Goal: Transaction & Acquisition: Purchase product/service

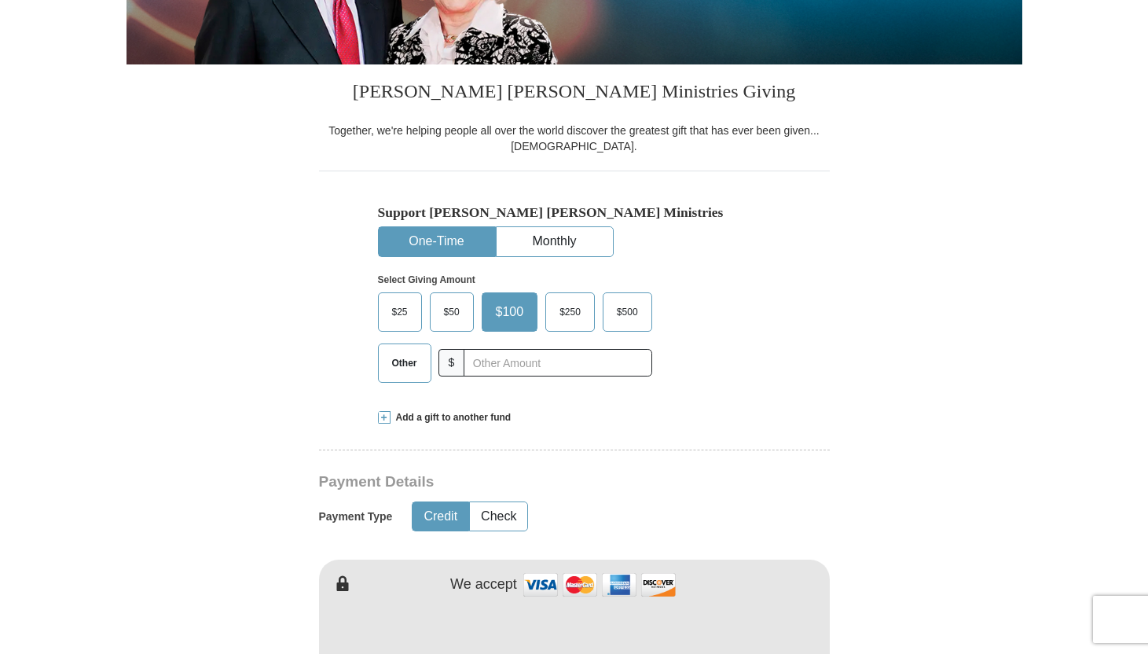
scroll to position [400, 0]
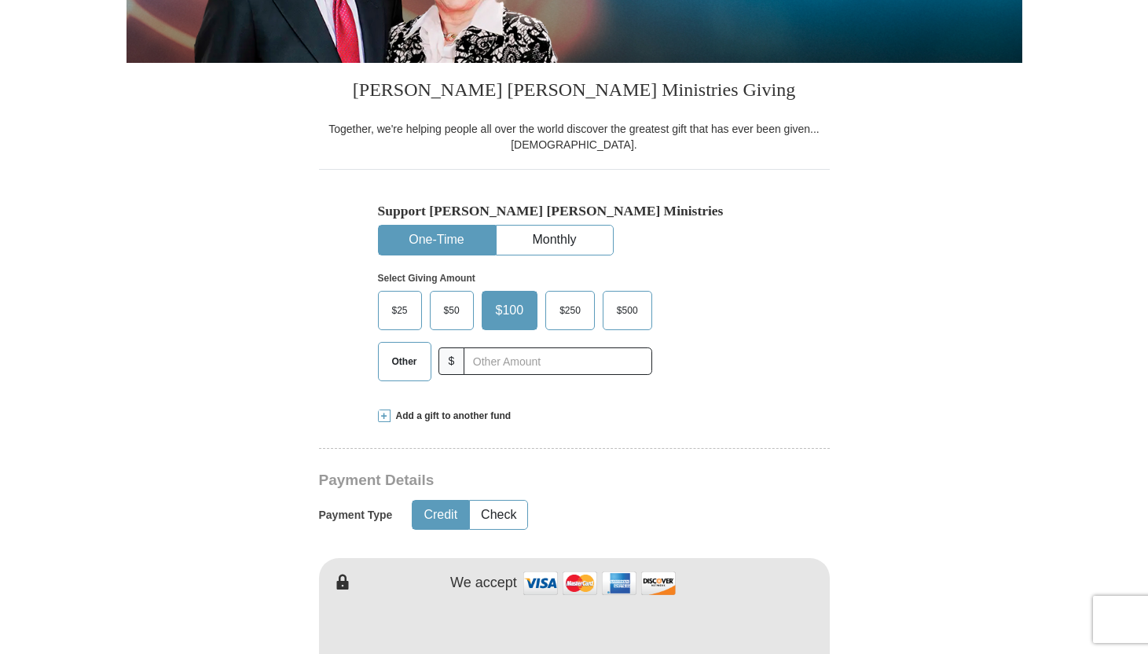
click at [401, 308] on span "$25" at bounding box center [399, 311] width 31 height 24
click at [0, 0] on input "$25" at bounding box center [0, 0] width 0 height 0
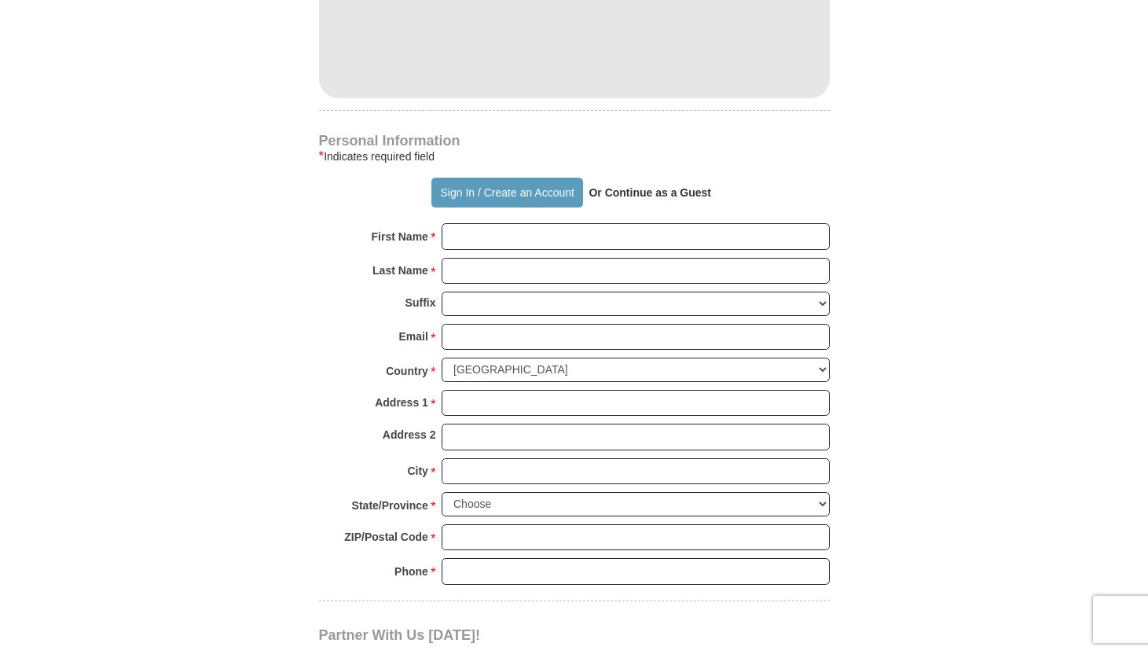
scroll to position [1064, 0]
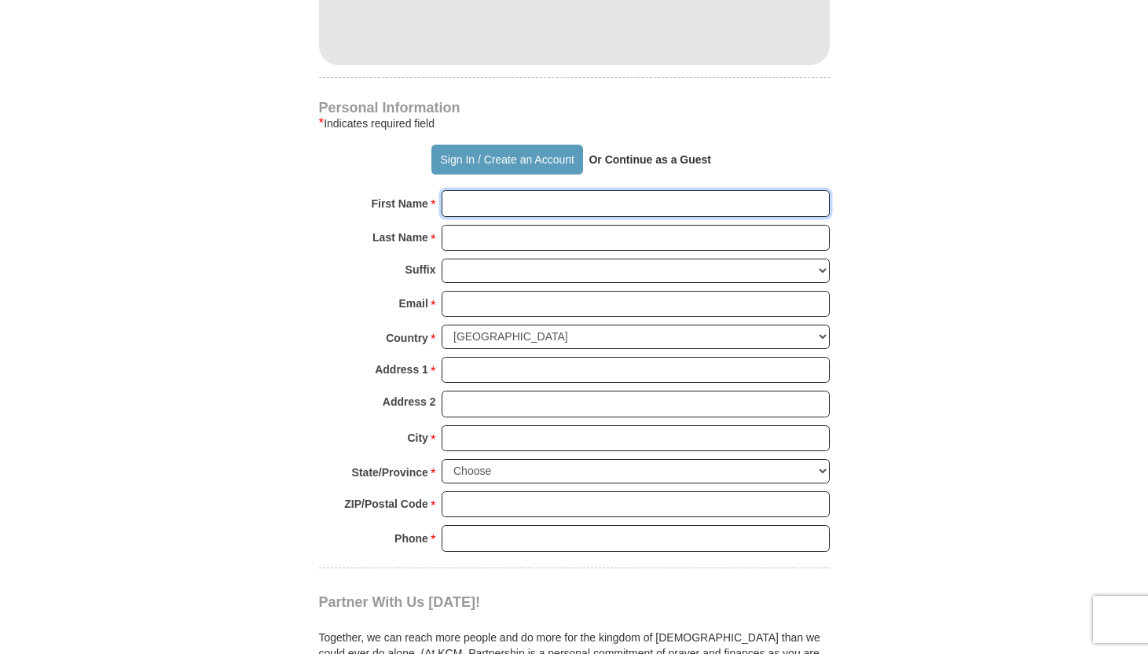
click at [497, 203] on input "First Name *" at bounding box center [636, 203] width 388 height 27
click at [469, 210] on input "First Name *" at bounding box center [636, 203] width 388 height 27
type input "[PERSON_NAME]"
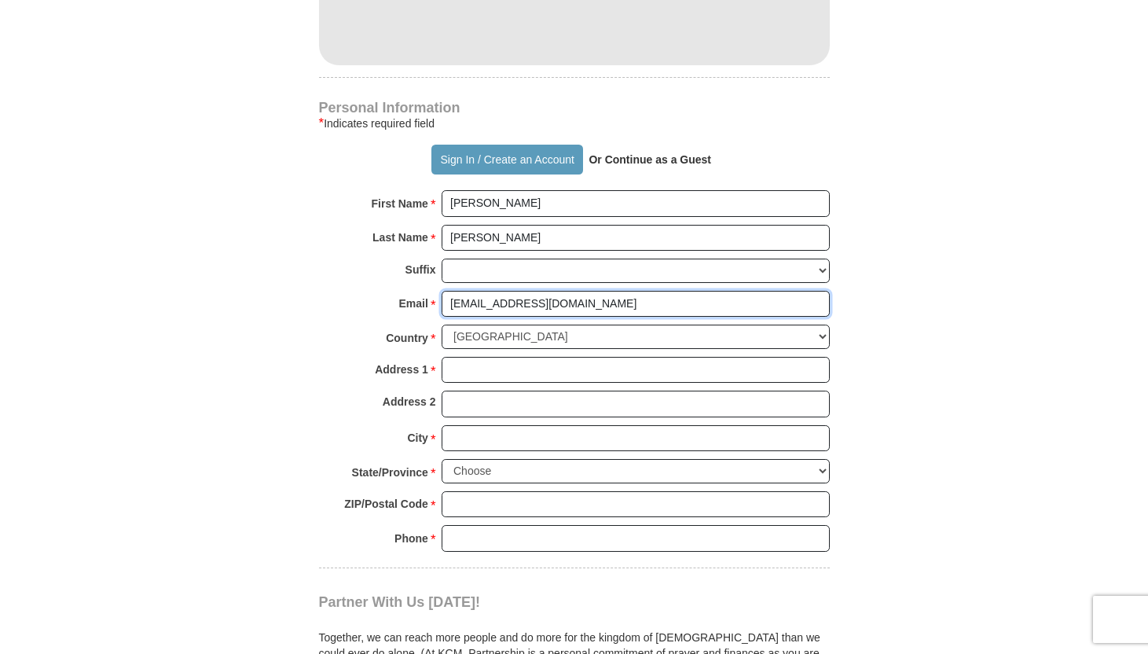
type input "[EMAIL_ADDRESS][DOMAIN_NAME]"
click at [817, 334] on select "[GEOGRAPHIC_DATA] [GEOGRAPHIC_DATA] [GEOGRAPHIC_DATA] [GEOGRAPHIC_DATA] [GEOGRA…" at bounding box center [636, 336] width 388 height 24
select select "ZA"
click at [442, 324] on select "[GEOGRAPHIC_DATA] [GEOGRAPHIC_DATA] [GEOGRAPHIC_DATA] [GEOGRAPHIC_DATA] [GEOGRA…" at bounding box center [636, 336] width 388 height 24
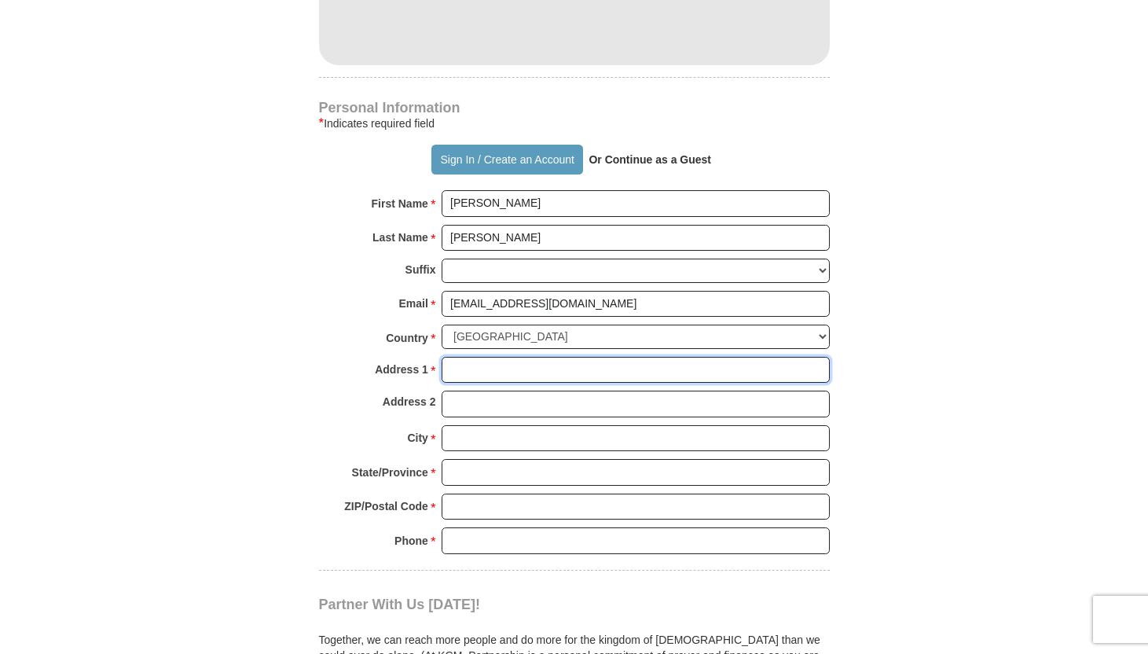
click at [505, 371] on input "Address 1 *" at bounding box center [636, 370] width 388 height 27
type input "10 La Prima Casa"
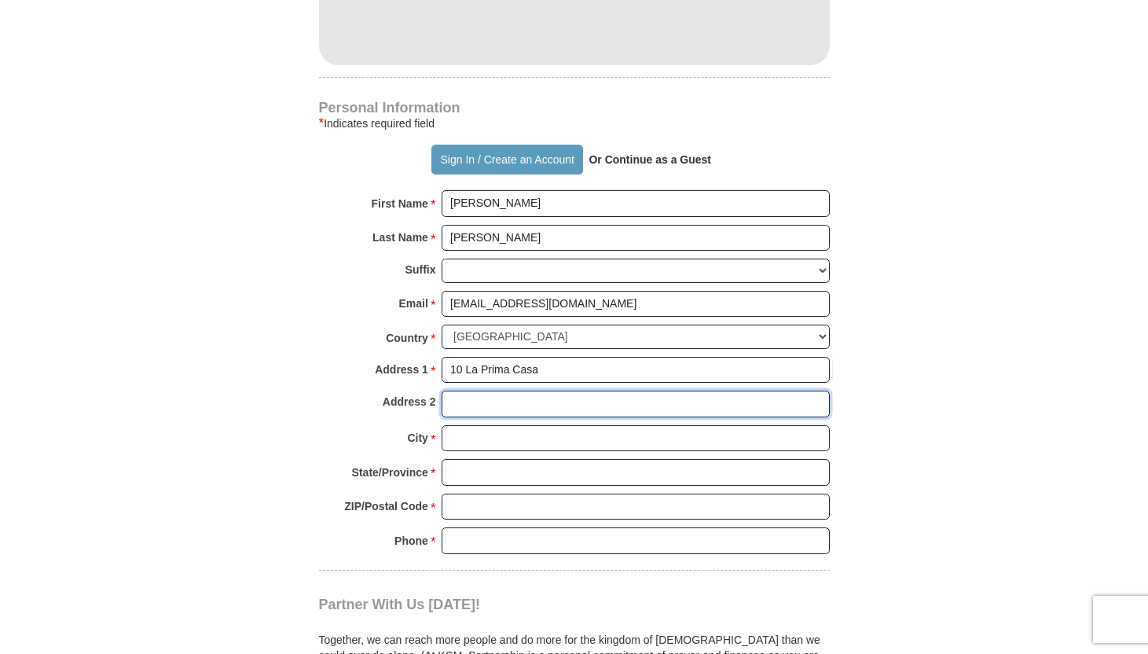
type input "[STREET_ADDRESS]"
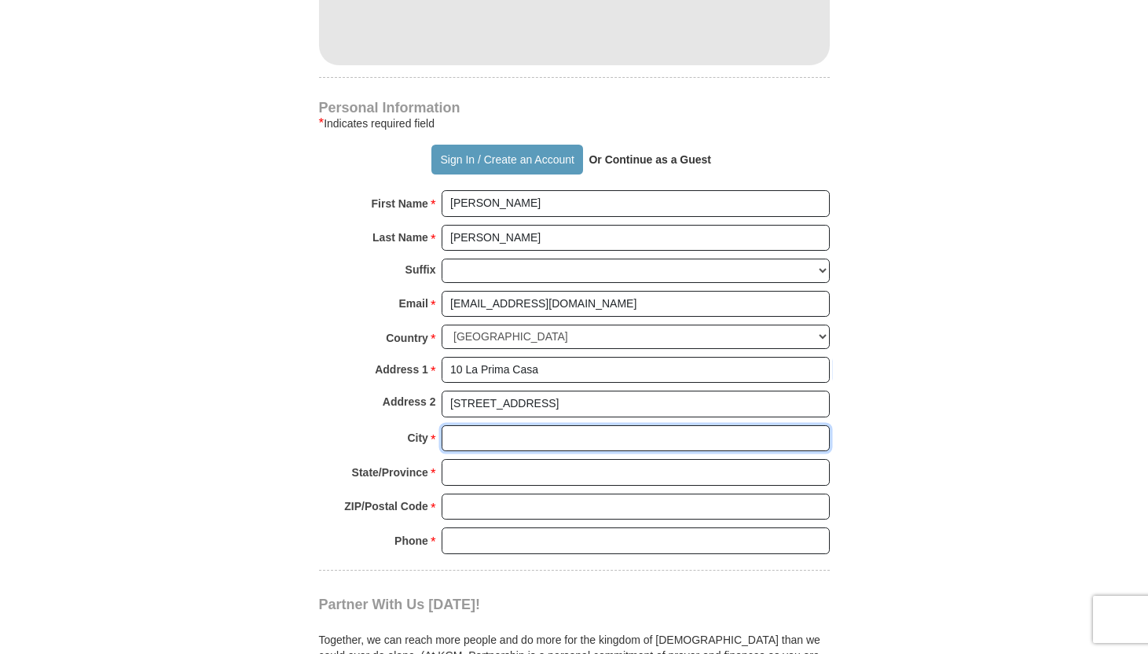
type input "Bloemfontein"
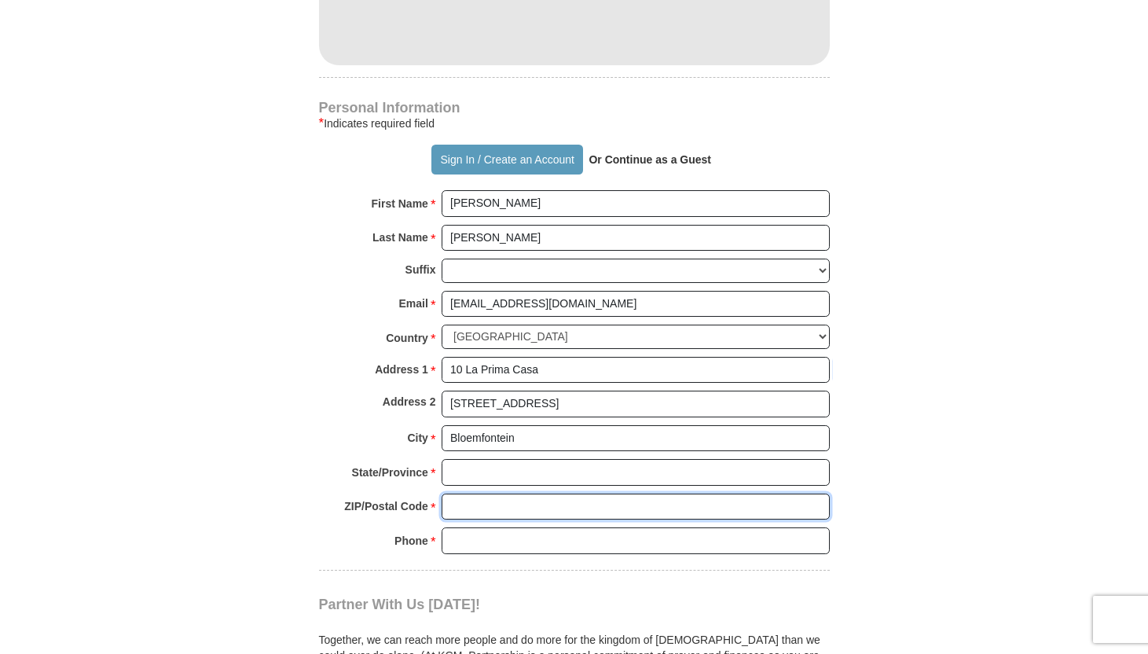
type input "9301"
click at [482, 471] on input "State/Province *" at bounding box center [636, 472] width 388 height 27
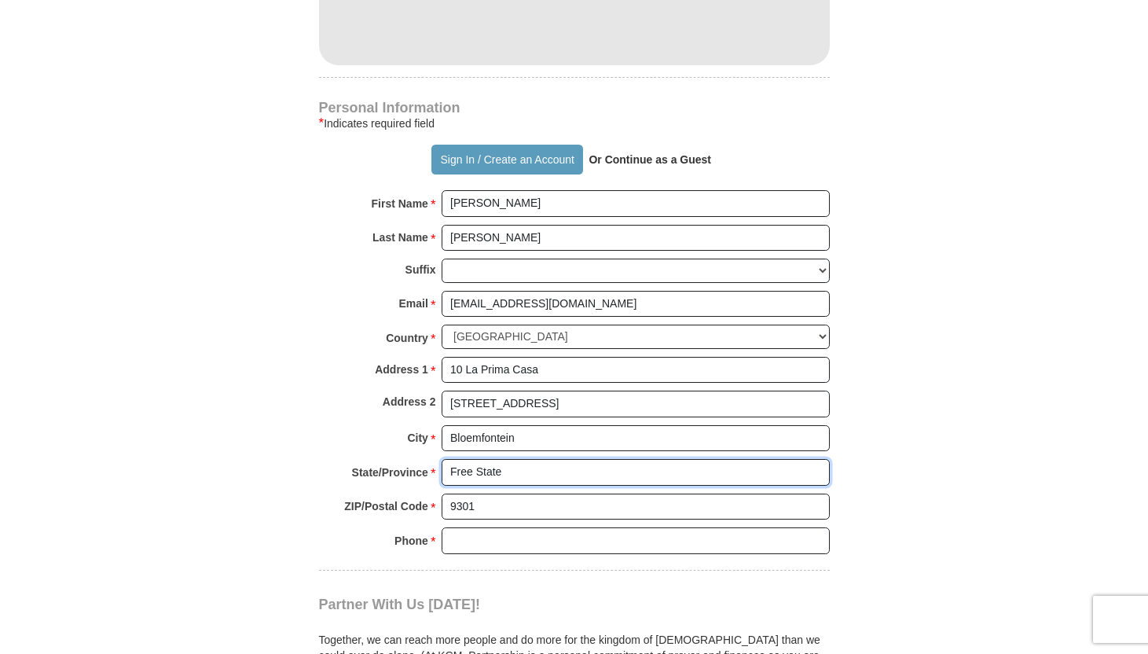
type input "Free State"
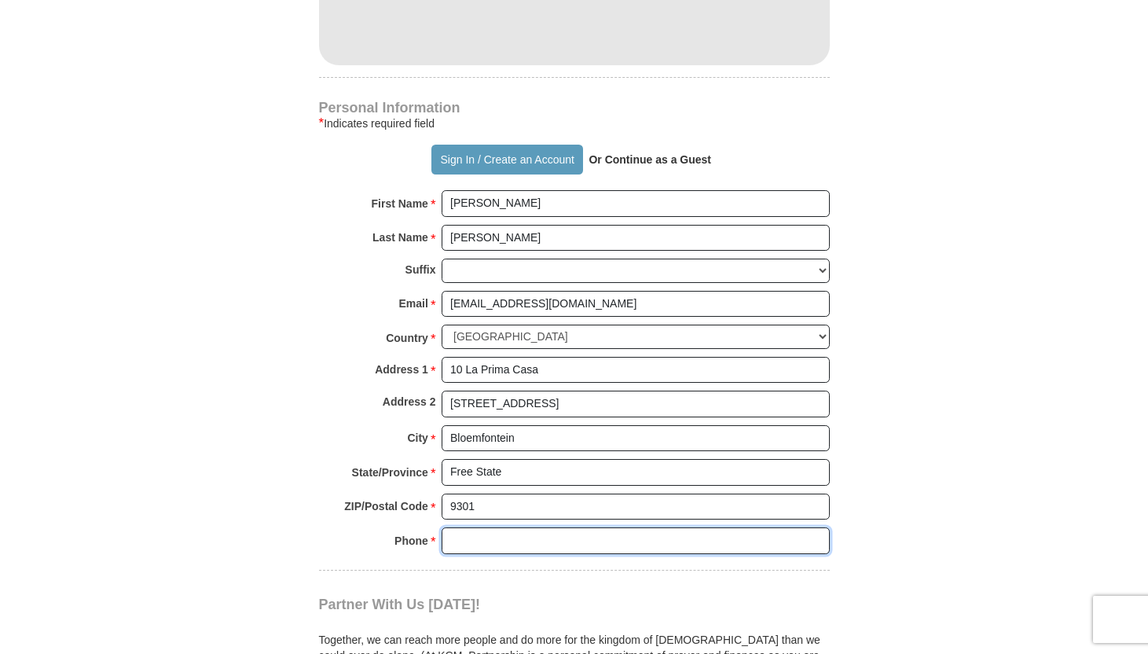
click at [473, 541] on input "Phone * *" at bounding box center [636, 540] width 388 height 27
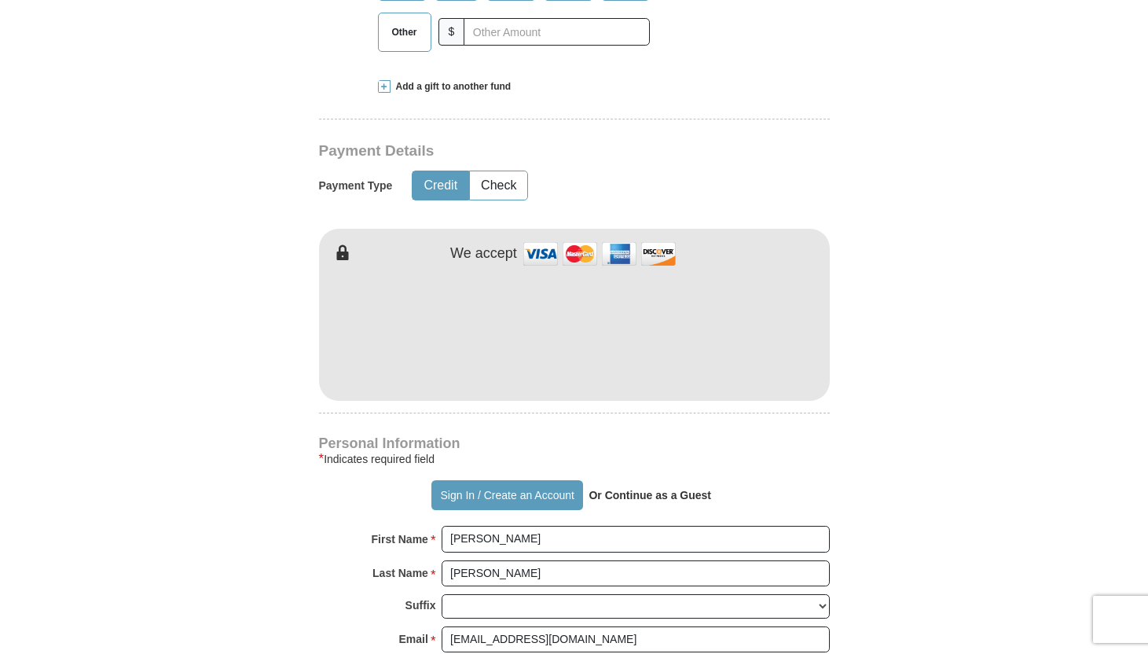
scroll to position [752, 0]
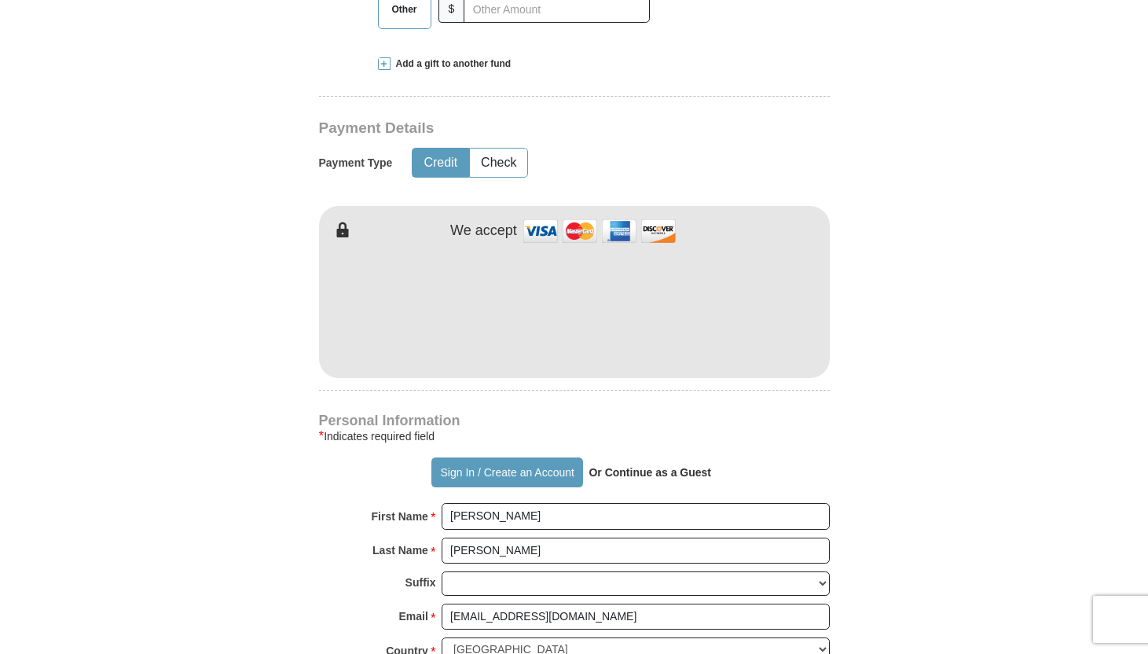
type input "[PHONE_NUMBER]"
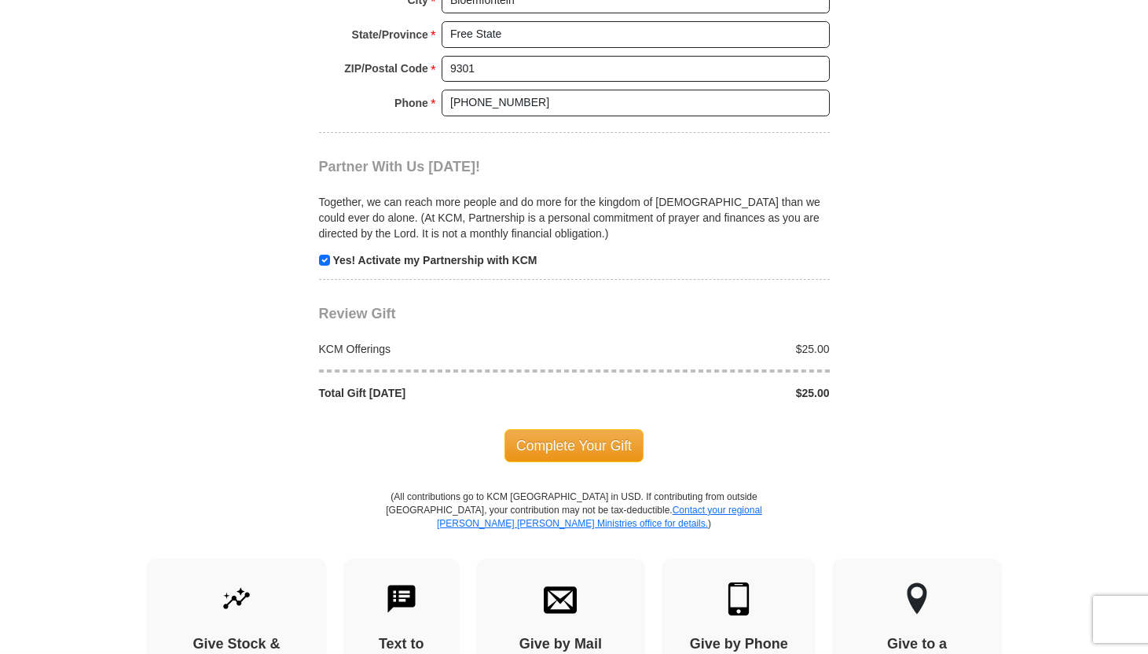
scroll to position [1515, 0]
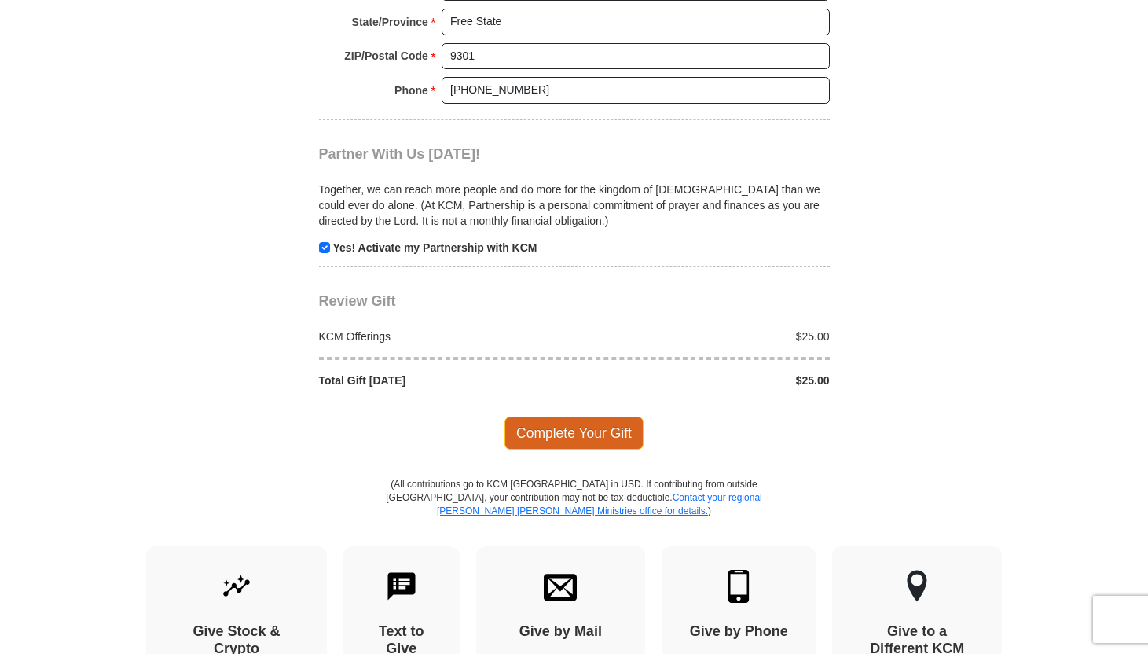
click at [551, 433] on span "Complete Your Gift" at bounding box center [573, 432] width 139 height 33
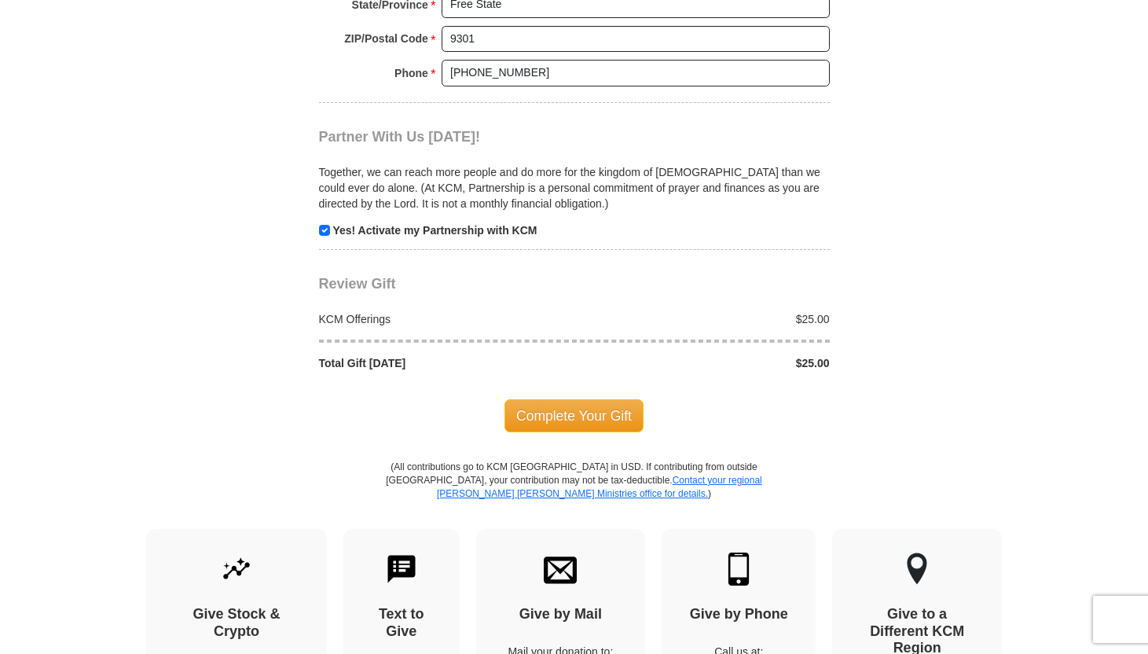
scroll to position [1709, 0]
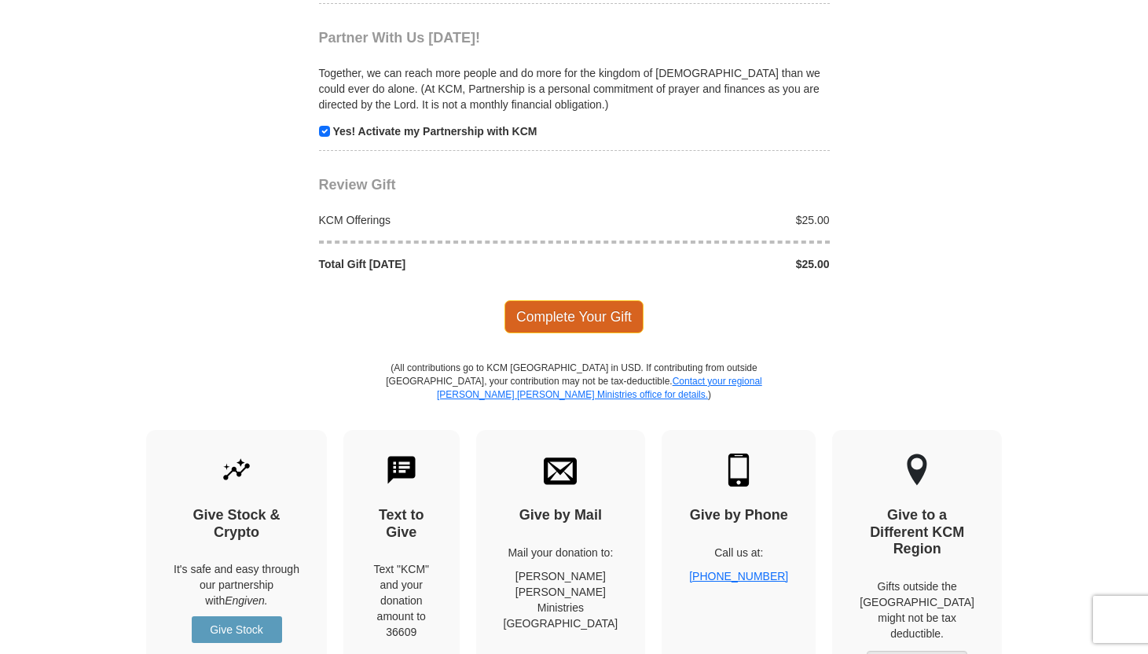
click at [595, 323] on span "Complete Your Gift" at bounding box center [573, 316] width 139 height 33
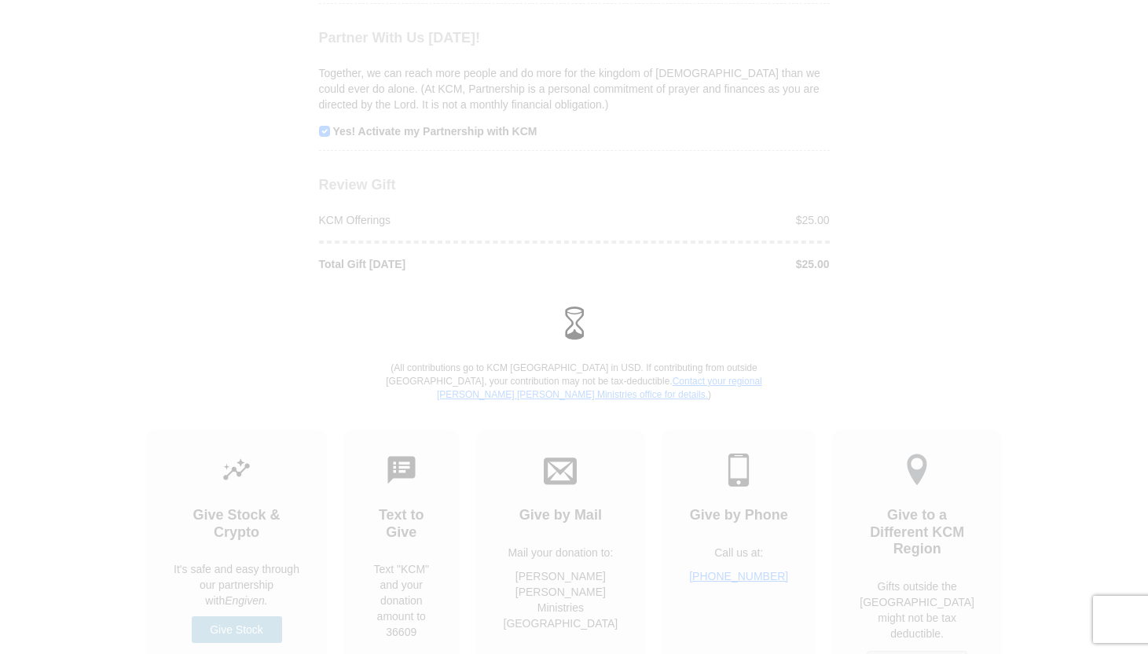
scroll to position [1631, 0]
